Goal: Task Accomplishment & Management: Manage account settings

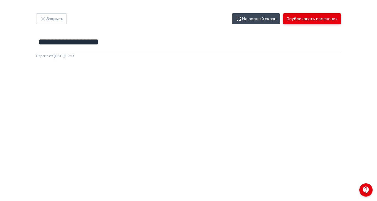
click at [341, 20] on button "Опубликовать изменения" at bounding box center [312, 18] width 58 height 11
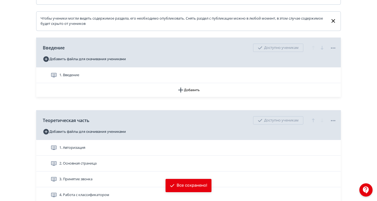
scroll to position [138, 0]
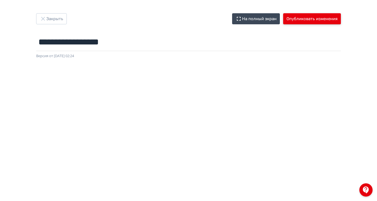
click at [341, 21] on button "Опубликовать изменения" at bounding box center [312, 18] width 58 height 11
click at [341, 23] on button "Опубликовать изменения" at bounding box center [312, 18] width 58 height 11
